Goal: Transaction & Acquisition: Purchase product/service

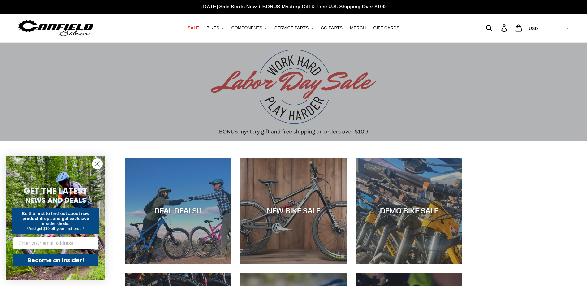
scroll to position [18, 0]
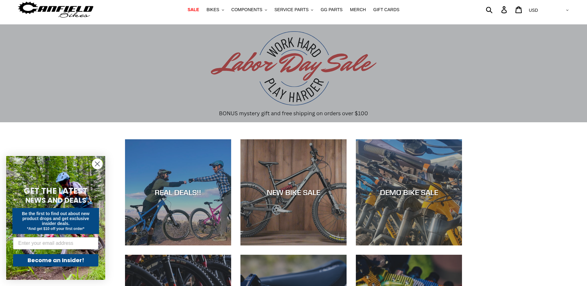
drag, startPoint x: 592, startPoint y: 38, endPoint x: 592, endPoint y: 45, distance: 6.8
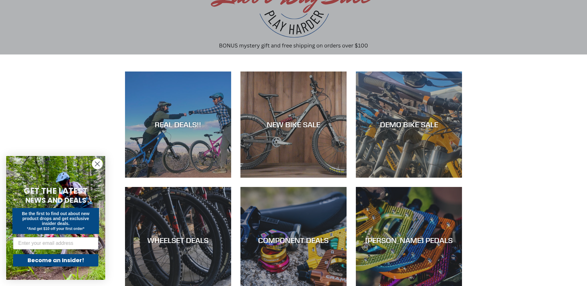
scroll to position [89, 0]
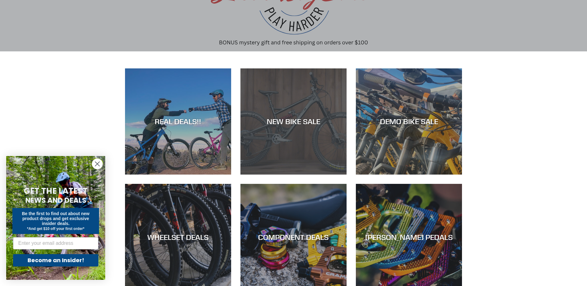
click at [283, 175] on div "NEW BIKE SALE" at bounding box center [294, 175] width 106 height 0
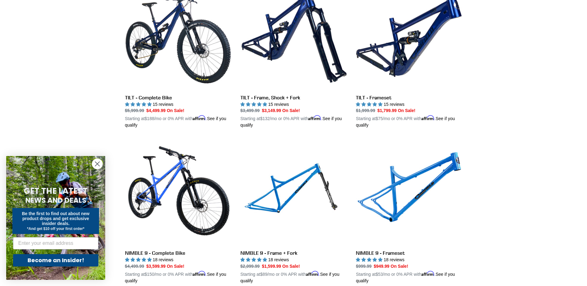
scroll to position [805, 0]
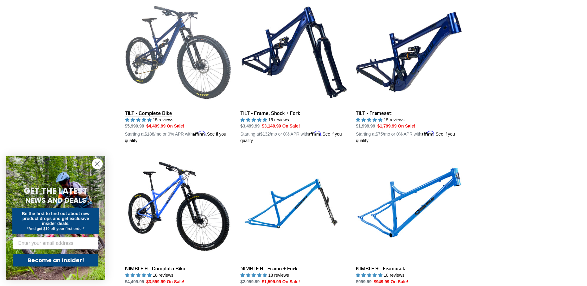
click at [197, 67] on link "TILT - Complete Bike" at bounding box center [178, 71] width 106 height 145
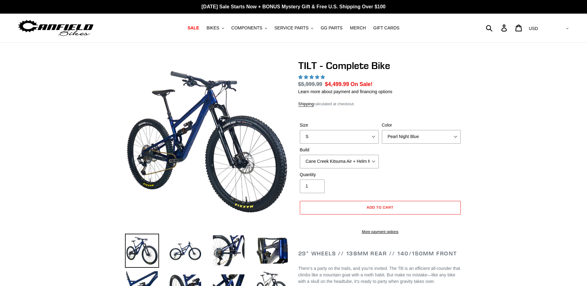
select select "highest-rating"
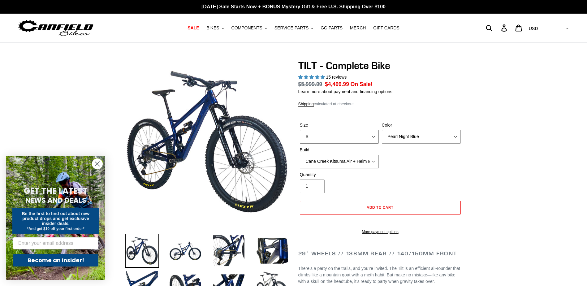
click at [369, 133] on select "S M L" at bounding box center [339, 137] width 79 height 14
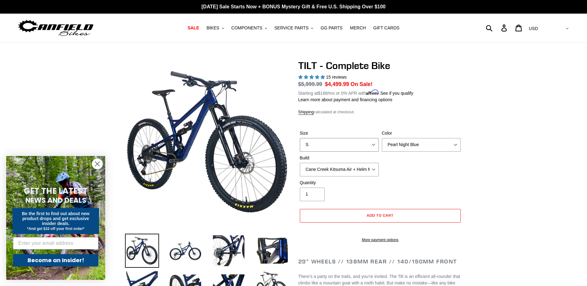
select select "L"
click at [300, 138] on select "S M L" at bounding box center [339, 145] width 79 height 14
click at [403, 144] on select "Pearl Night Blue Stealth Silver Raw" at bounding box center [421, 145] width 79 height 14
select select "Stealth Silver"
click at [382, 138] on select "Pearl Night Blue Stealth Silver Raw" at bounding box center [421, 145] width 79 height 14
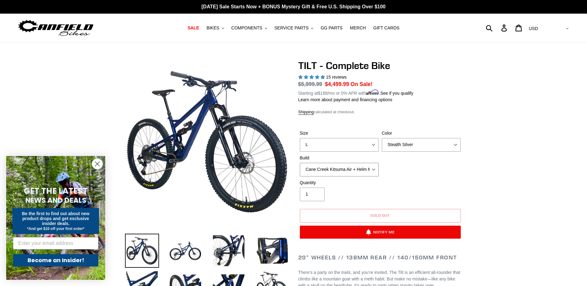
click at [363, 169] on select "Cane Creek Kitsuma Air + Helm MKII 140 + SRAM GX Cane Creek Kitsuma Air + Helm …" at bounding box center [339, 170] width 79 height 14
select select "Fox Float X + 36 SL Factory Grip X 140 + SRAM GX"
click at [300, 163] on select "Cane Creek Kitsuma Air + Helm MKII 140 + SRAM GX Cane Creek Kitsuma Air + Helm …" at bounding box center [339, 170] width 79 height 14
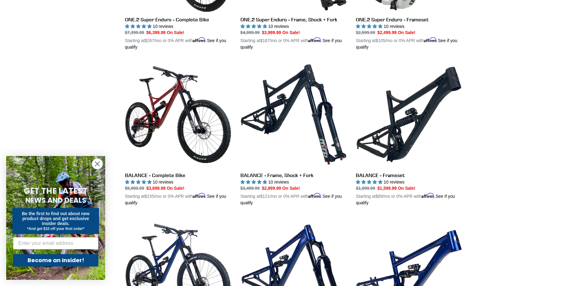
scroll to position [585, 0]
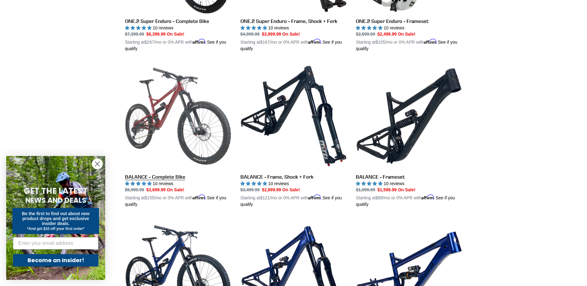
click at [171, 123] on link "BALANCE - Complete Bike" at bounding box center [178, 135] width 106 height 145
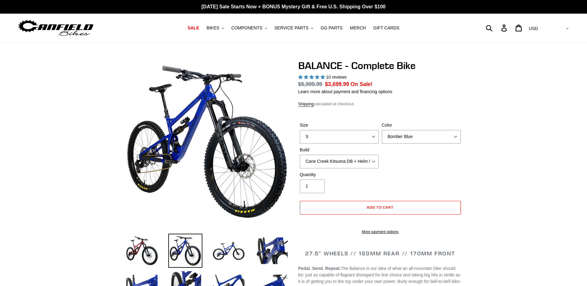
select select "highest-rating"
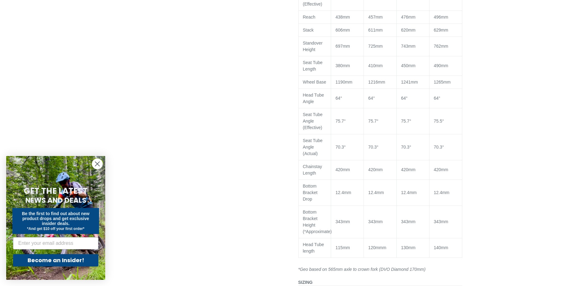
scroll to position [754, 0]
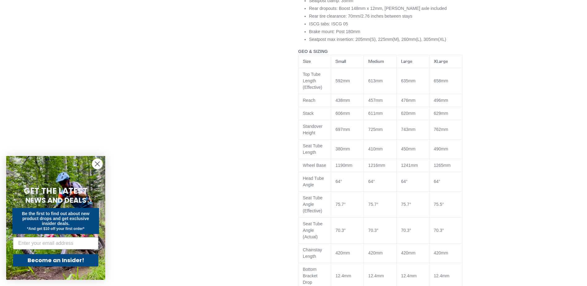
click at [98, 164] on circle "Close dialog" at bounding box center [97, 164] width 10 height 10
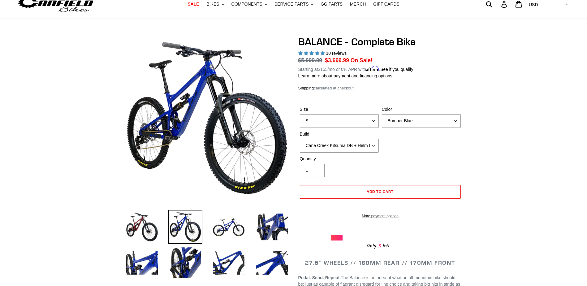
scroll to position [0, 0]
